Goal: Task Accomplishment & Management: Use online tool/utility

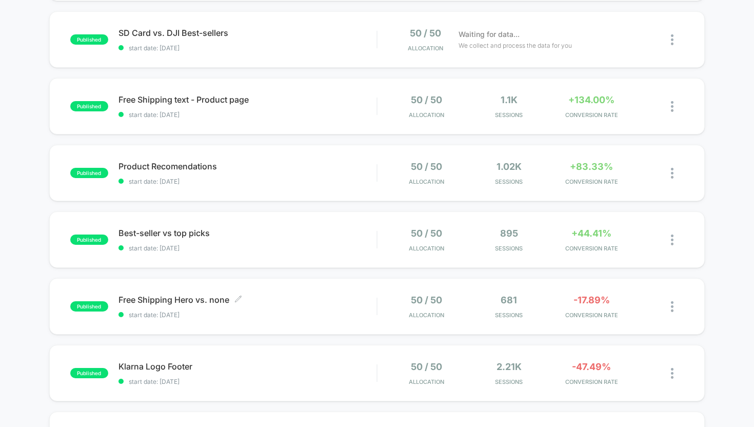
scroll to position [167, 0]
click at [182, 110] on div "Free Shipping text - Product page Click to edit experience details Click to edi…" at bounding box center [247, 107] width 258 height 24
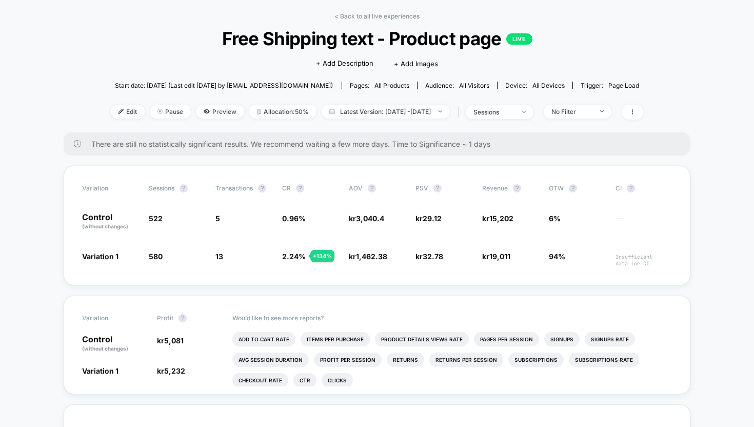
scroll to position [43, 0]
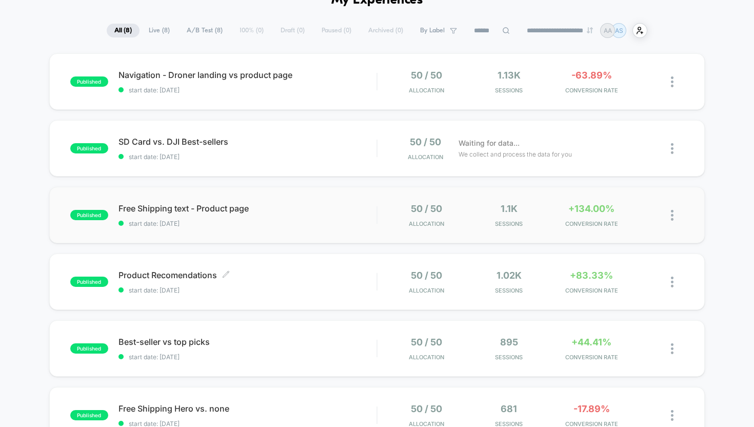
scroll to position [73, 0]
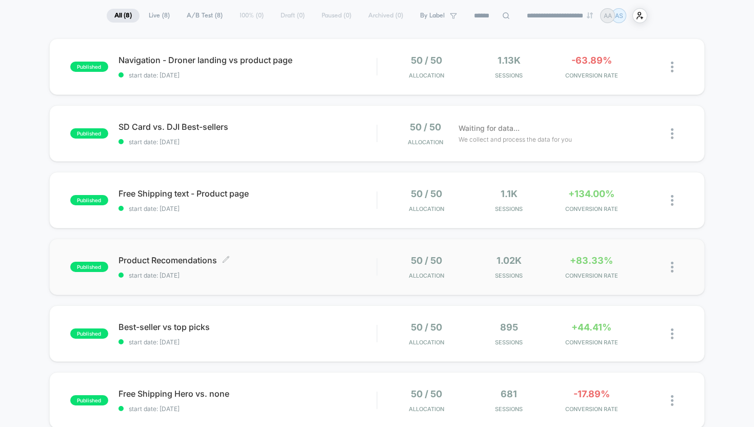
click at [155, 270] on div "Product Recomendations Click to edit experience details Click to edit experienc…" at bounding box center [247, 267] width 258 height 24
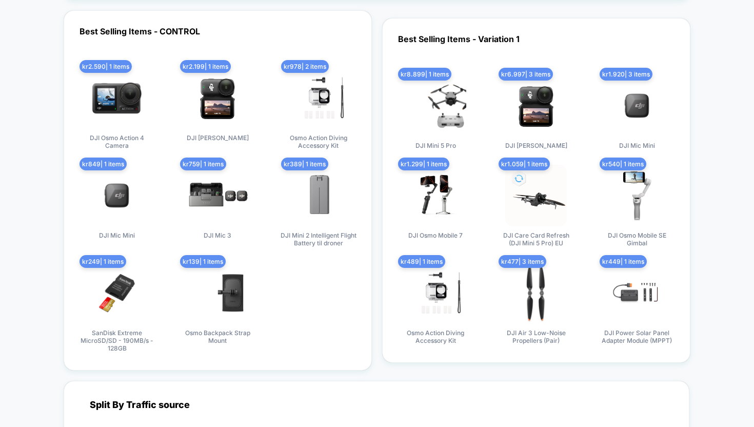
scroll to position [1619, 0]
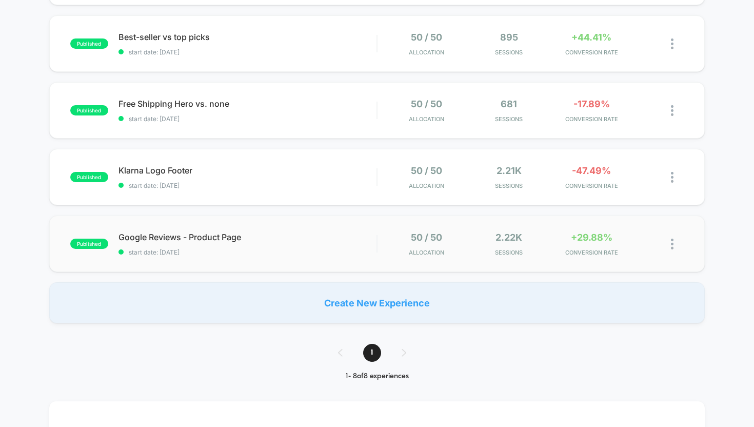
scroll to position [339, 0]
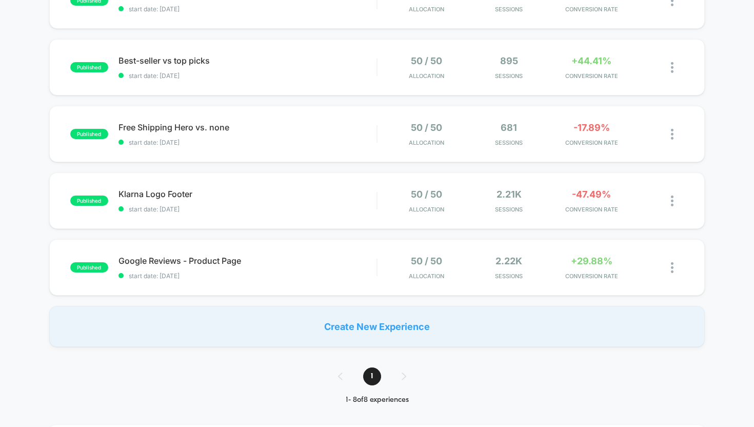
click at [210, 238] on div "published Navigation - Droner landing vs product page start date: [DATE] 50 / 5…" at bounding box center [377, 59] width 754 height 574
click at [209, 245] on div "published Google Reviews - Product Page start date: [DATE] 50 / 50 Allocation 2…" at bounding box center [377, 267] width 656 height 56
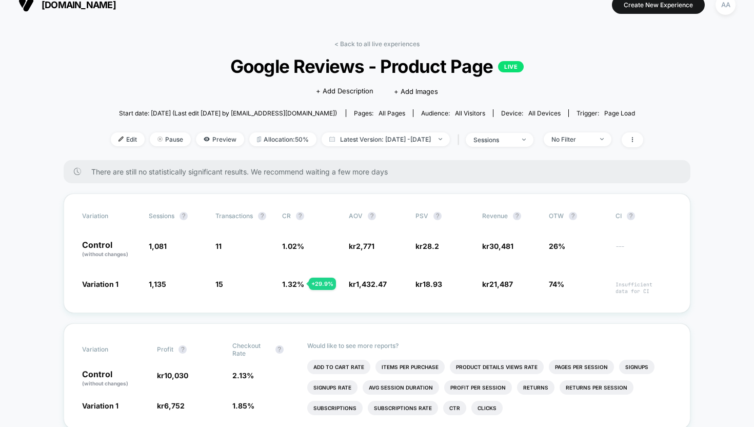
scroll to position [66, 0]
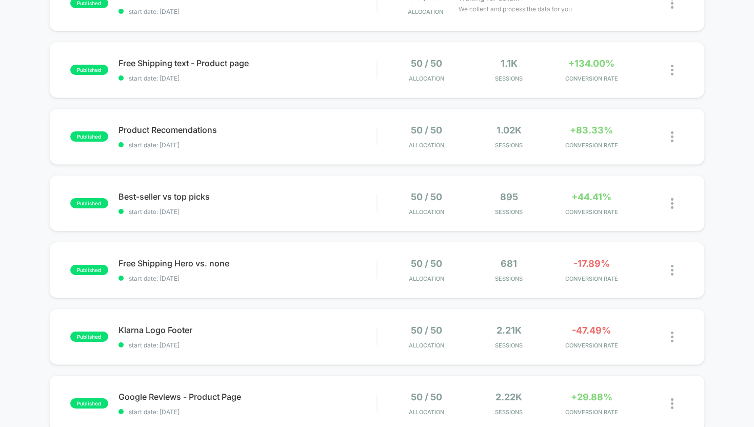
scroll to position [170, 0]
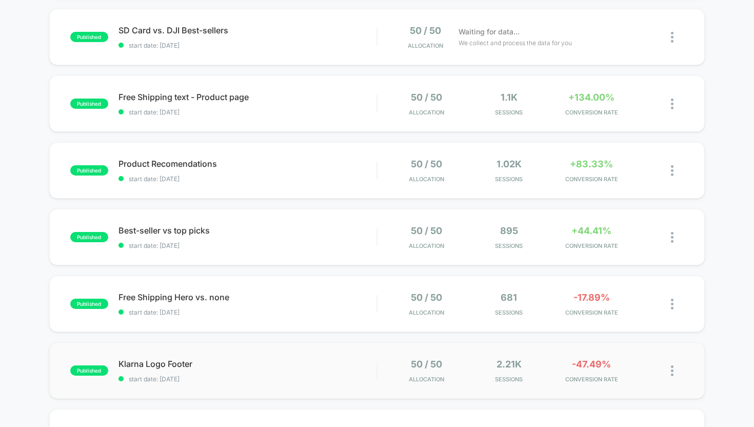
click at [164, 356] on div "published Klarna Logo Footer start date: [DATE] 50 / 50 Allocation 2.21k Sessio…" at bounding box center [377, 370] width 656 height 56
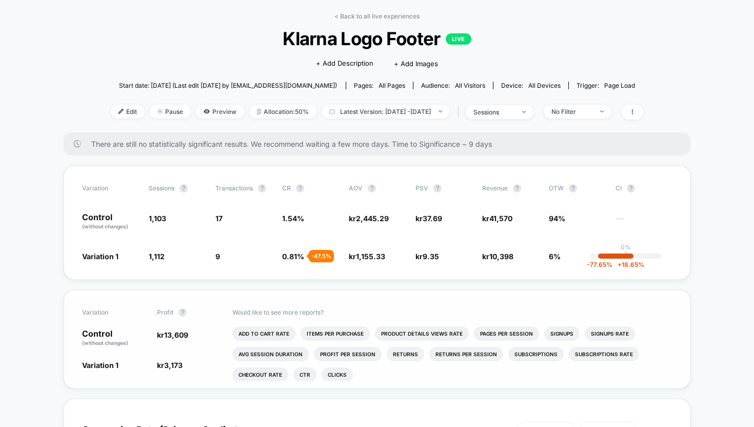
scroll to position [43, 0]
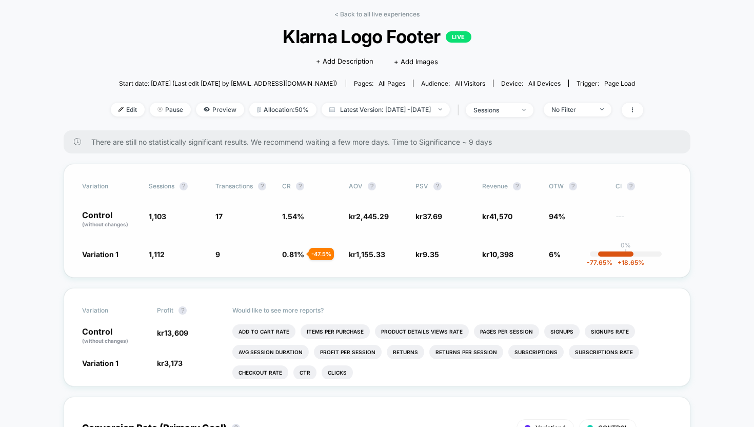
click at [620, 254] on div "-77.65 % + 18.65 %" at bounding box center [615, 253] width 35 height 5
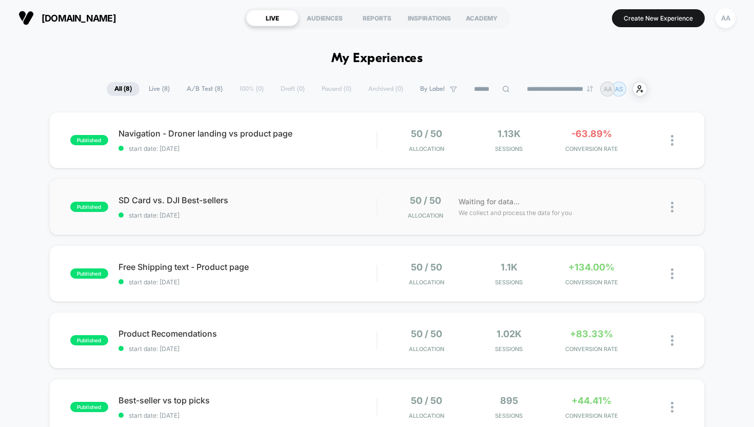
click at [196, 192] on div "published SD Card vs. DJI Best-sellers start date: [DATE] 50 / 50 Allocation Wa…" at bounding box center [377, 206] width 656 height 56
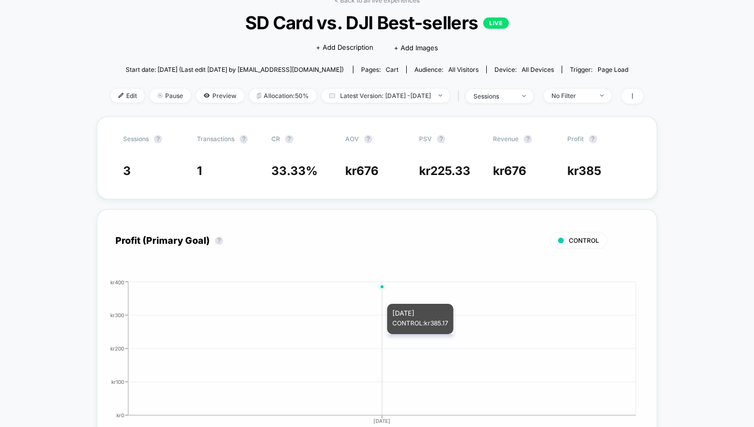
scroll to position [66, 0]
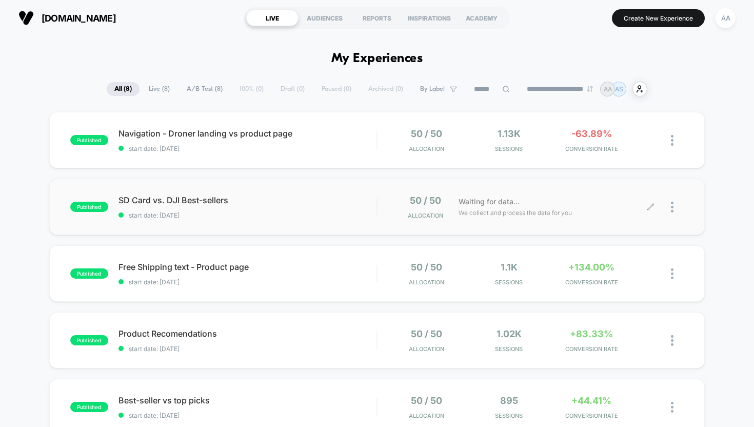
click at [673, 208] on div at bounding box center [677, 207] width 13 height 24
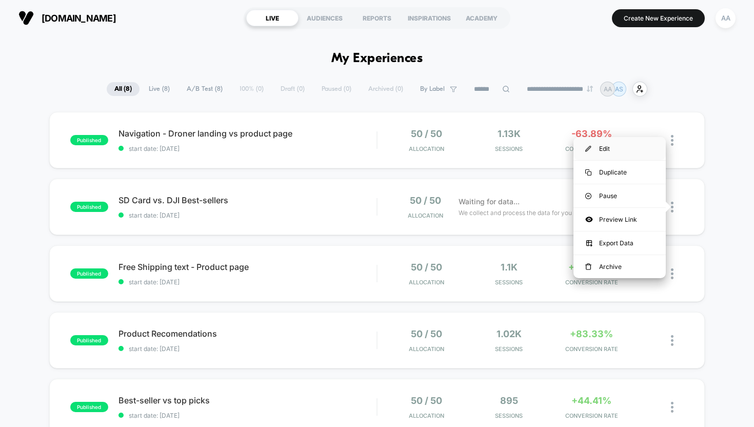
click at [622, 150] on div "Edit" at bounding box center [619, 148] width 92 height 23
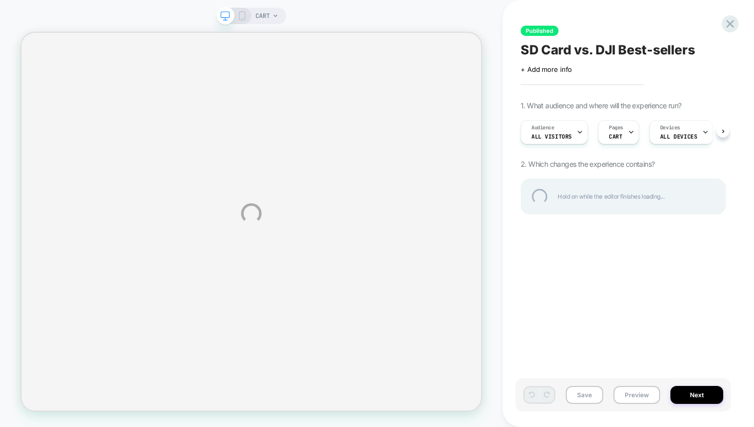
click at [621, 134] on div "CART Published SD Card vs. DJI Best-sellers Click to edit experience details + …" at bounding box center [377, 213] width 754 height 427
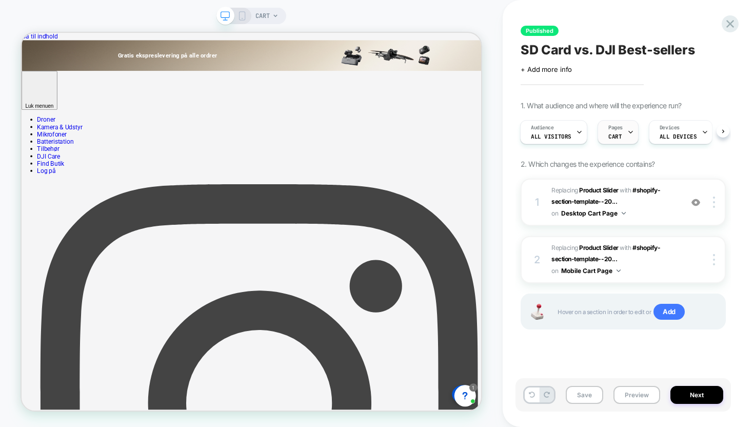
click at [620, 138] on div "Pages CART" at bounding box center [615, 131] width 35 height 23
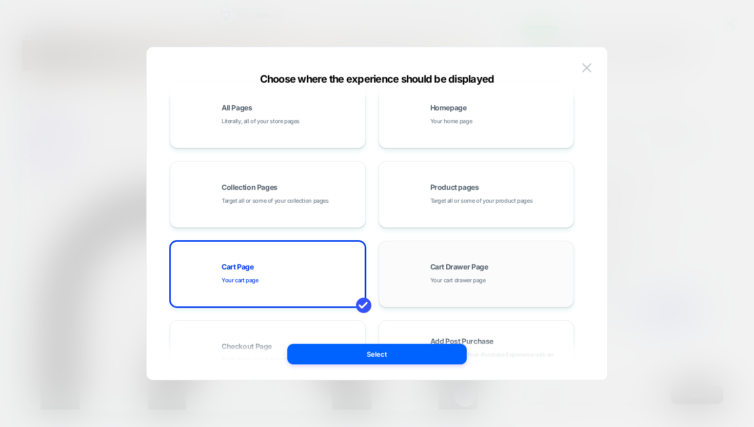
scroll to position [19, 0]
click at [417, 261] on div "Cart Drawer Page Your cart drawer page" at bounding box center [476, 272] width 185 height 56
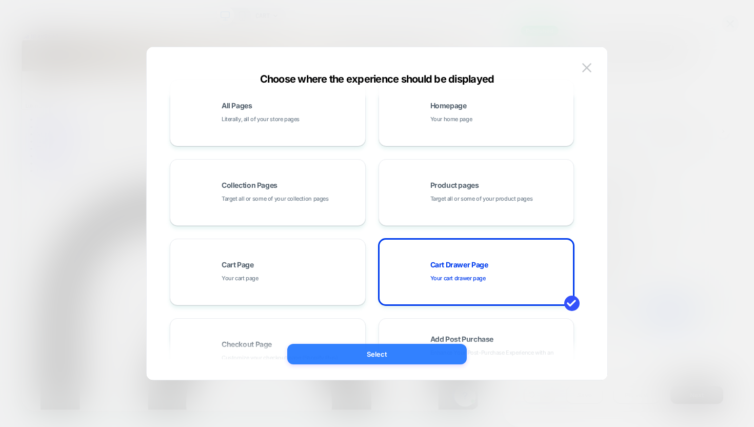
click at [415, 356] on button "Select" at bounding box center [376, 353] width 179 height 21
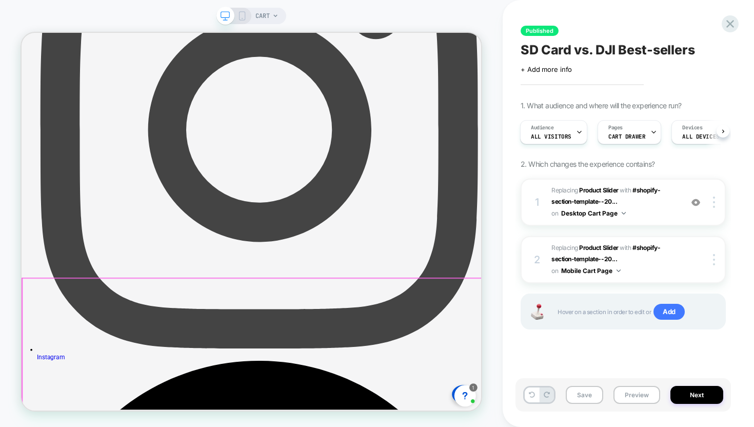
scroll to position [352, 0]
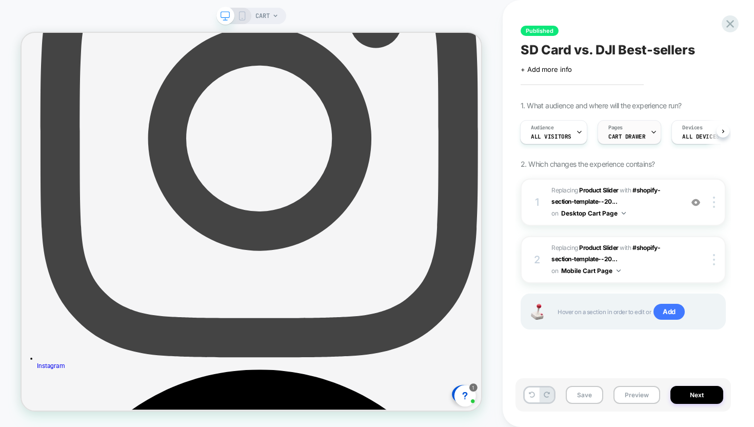
click at [625, 128] on div "Pages CART DRAWER" at bounding box center [626, 131] width 57 height 23
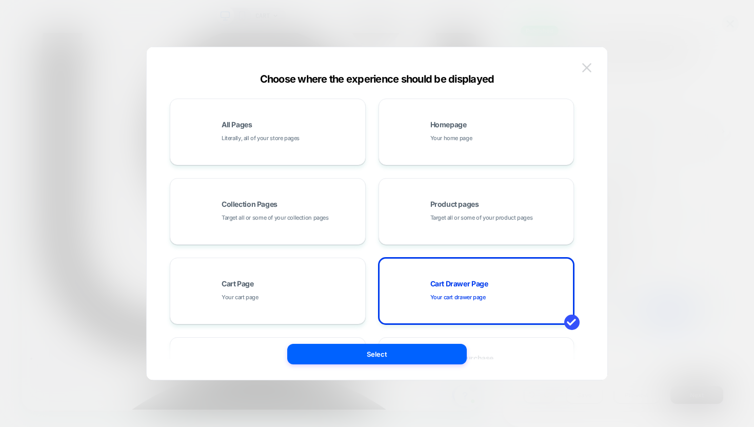
click at [589, 71] on img at bounding box center [586, 67] width 9 height 9
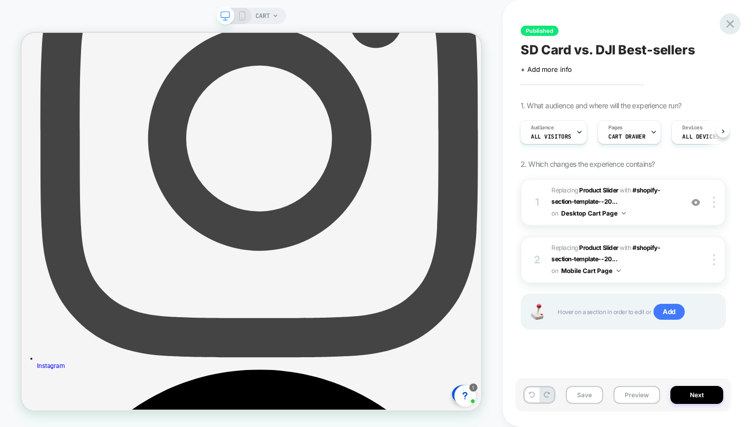
click at [733, 25] on icon at bounding box center [730, 24] width 14 height 14
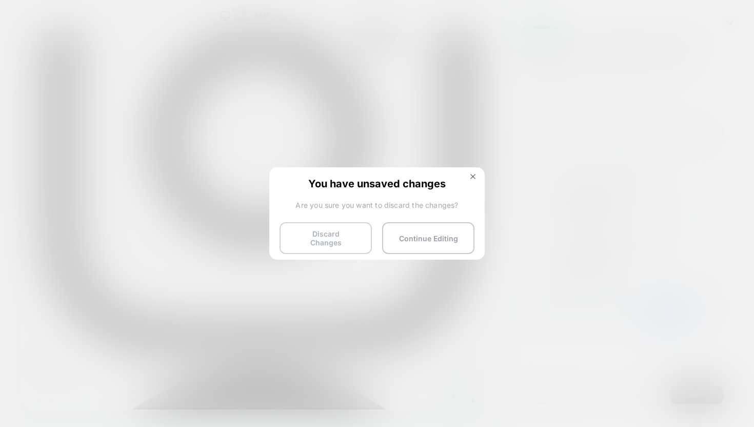
click at [349, 232] on button "Discard Changes" at bounding box center [325, 238] width 92 height 32
